Goal: Task Accomplishment & Management: Use online tool/utility

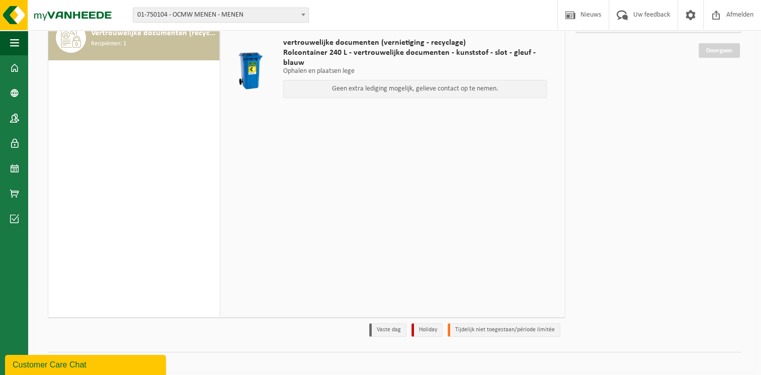
scroll to position [115, 0]
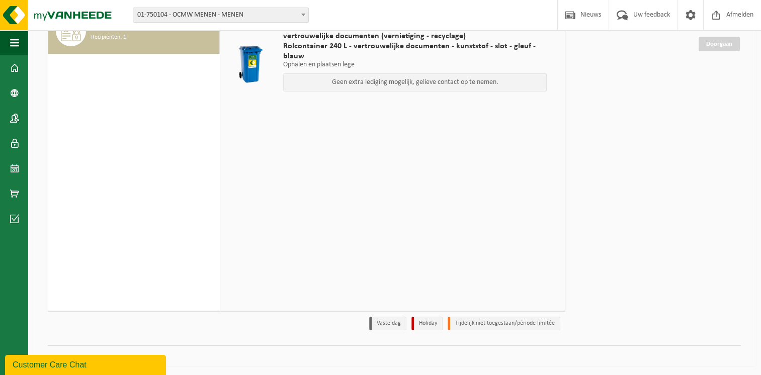
click at [58, 362] on div "Customer Care Chat" at bounding box center [86, 365] width 146 height 12
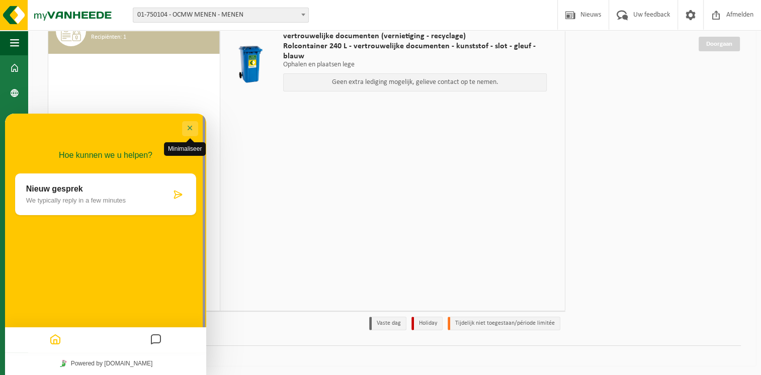
click at [187, 124] on button "Minimaliseer" at bounding box center [190, 128] width 16 height 15
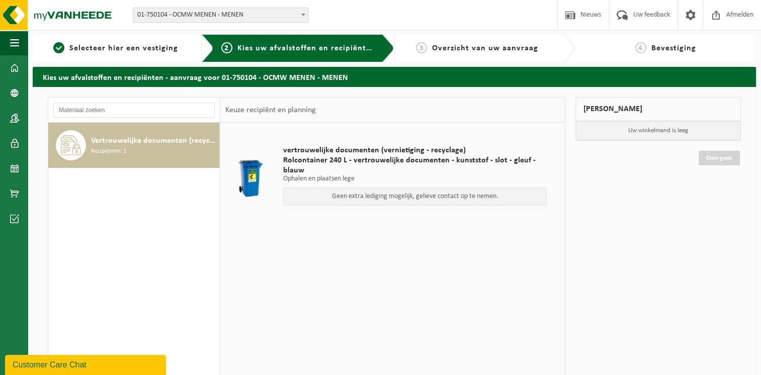
scroll to position [0, 0]
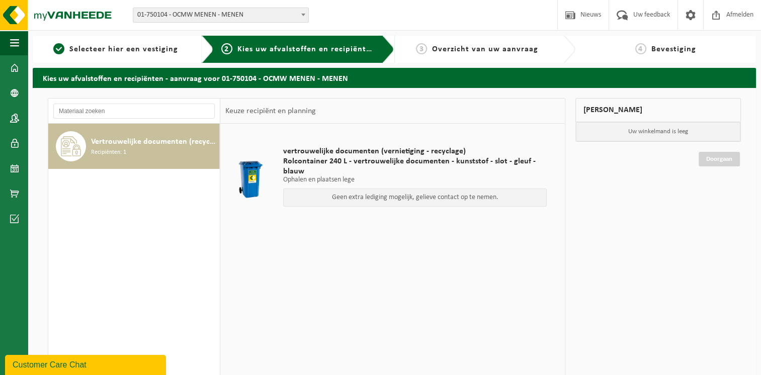
click at [113, 135] on div "Vertrouwelijke documenten (recyclage) Recipiënten: 1" at bounding box center [154, 146] width 126 height 30
click at [140, 47] on span "Selecteer hier een vestiging" at bounding box center [123, 49] width 109 height 8
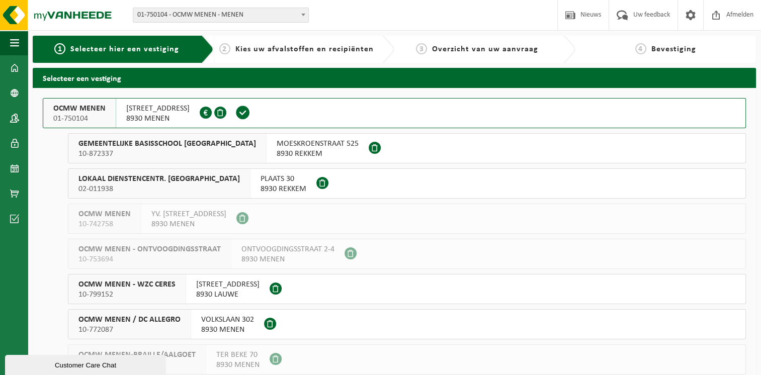
click at [89, 105] on span "OCMW MENEN" at bounding box center [79, 109] width 52 height 10
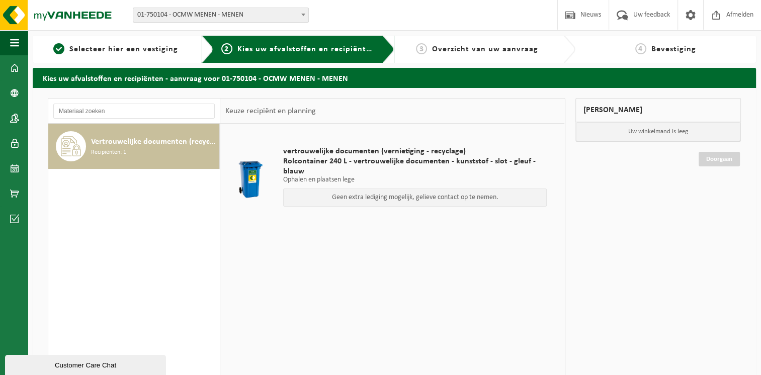
click at [380, 160] on span "Rolcontainer 240 L - vertrouwelijke documenten - kunststof - slot - gleuf - bla…" at bounding box center [415, 166] width 264 height 20
click at [74, 159] on span at bounding box center [71, 146] width 30 height 30
click at [105, 41] on div "1 Selecteer hier een vestiging" at bounding box center [123, 49] width 181 height 27
click at [109, 43] on link "1 Selecteer hier een vestiging" at bounding box center [116, 49] width 156 height 12
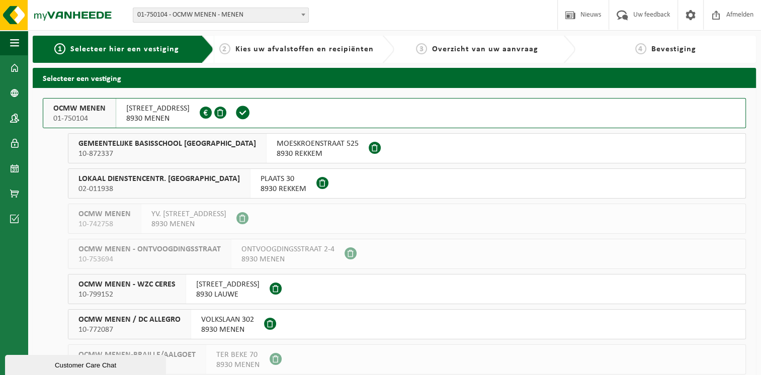
click at [178, 112] on span "NOORDERLAAN 1/A000" at bounding box center [157, 109] width 63 height 10
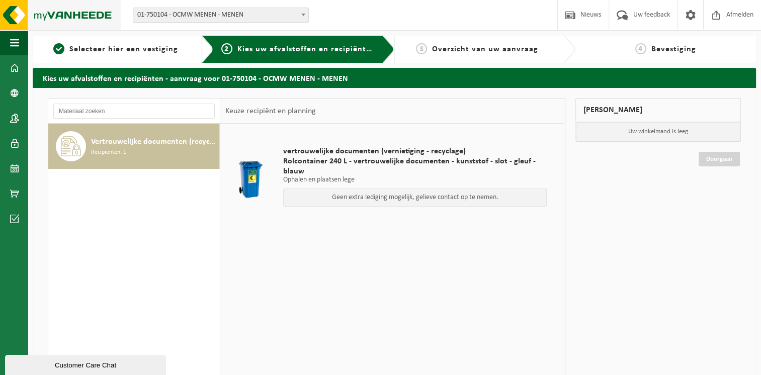
click at [6, 14] on img at bounding box center [60, 15] width 121 height 30
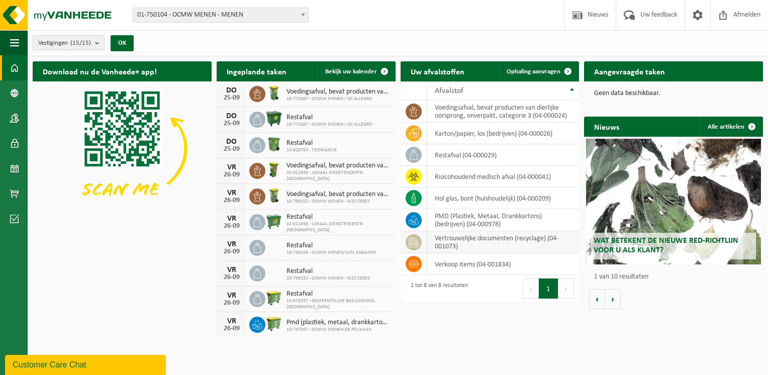
click at [499, 244] on td "vertrouwelijke documenten (recyclage) (04-001073)" at bounding box center [503, 242] width 152 height 22
click at [537, 62] on link "Ophaling aanvragen" at bounding box center [538, 71] width 79 height 20
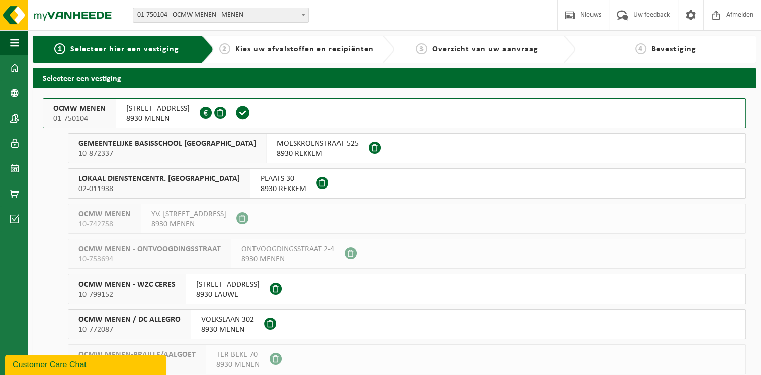
click at [250, 114] on span at bounding box center [242, 112] width 15 height 15
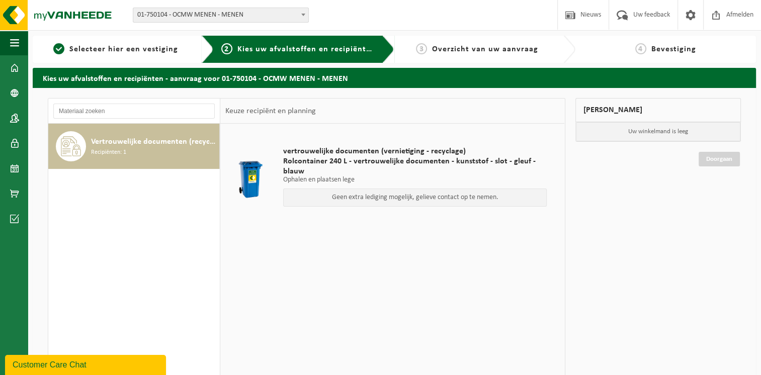
click at [142, 134] on div "Vertrouwelijke documenten (recyclage) Recipiënten: 1" at bounding box center [154, 146] width 126 height 30
